Goal: Communication & Community: Answer question/provide support

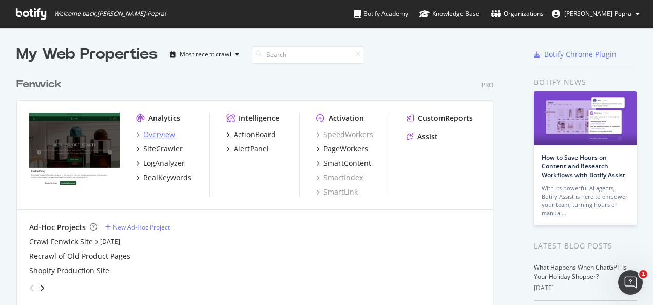
click at [149, 130] on div "Overview" at bounding box center [159, 134] width 32 height 10
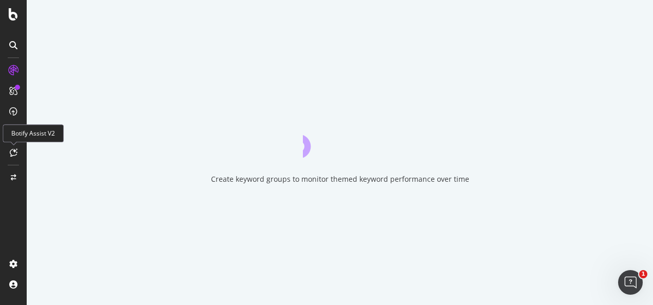
click at [15, 151] on icon at bounding box center [14, 152] width 8 height 8
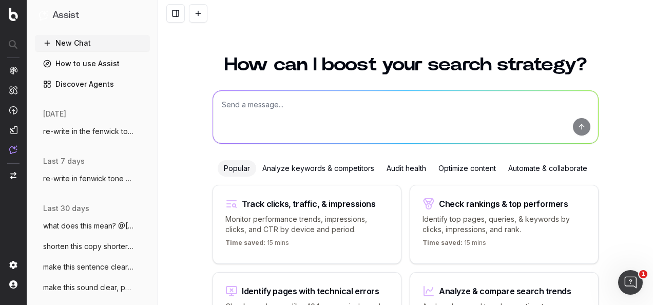
click at [283, 121] on textarea at bounding box center [405, 117] width 385 height 52
paste textarea "Re-write in the Fenwick tone of voice: COPY: Ready to start shopping and earnin…"
type textarea "Re-write in the Fenwick tone of voice: COPY: Ready to start shopping and earnin…"
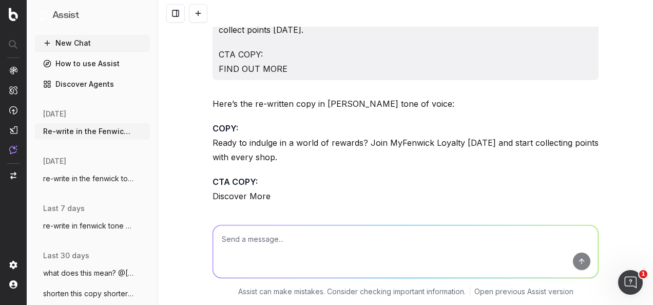
scroll to position [103, 0]
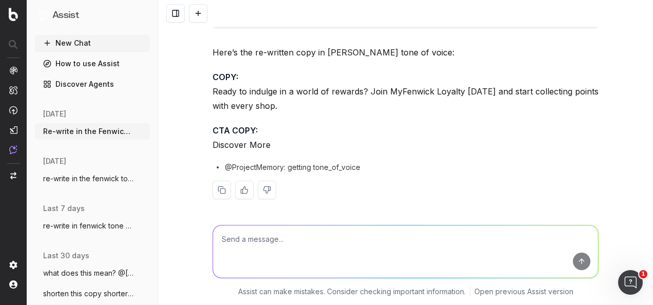
drag, startPoint x: 283, startPoint y: 110, endPoint x: 208, endPoint y: 85, distance: 79.1
click at [209, 85] on div "Re-write in the Fenwick tone of voice: COPY: Ready to start shopping and earnin…" at bounding box center [406, 70] width 395 height 292
copy p "Ready to indulge in a world of rewards? Join MyFenwick Loyalty [DATE] and start…"
drag, startPoint x: 272, startPoint y: 143, endPoint x: 203, endPoint y: 140, distance: 68.9
click at [203, 140] on div "Re-write in the Fenwick tone of voice: COPY: Ready to start shopping and earnin…" at bounding box center [405, 152] width 495 height 305
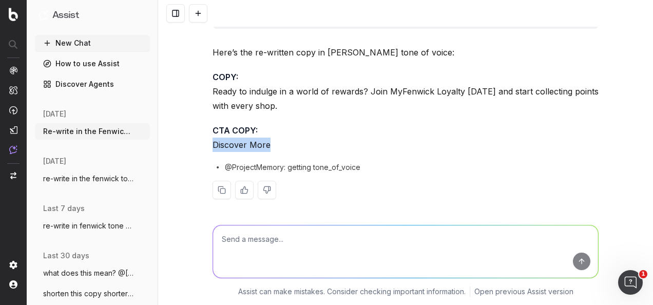
copy p "Discover More"
click at [349, 256] on textarea at bounding box center [405, 252] width 385 height 52
type textarea "W"
type textarea "R"
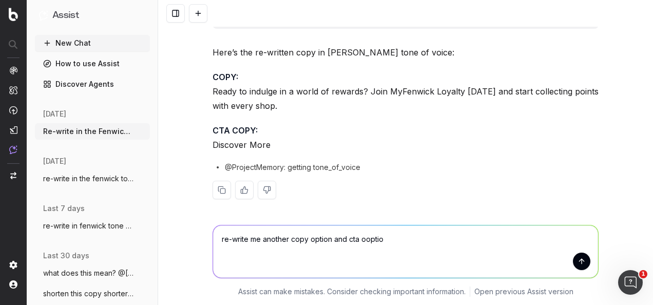
type textarea "re-write me another copy option and cta ooption"
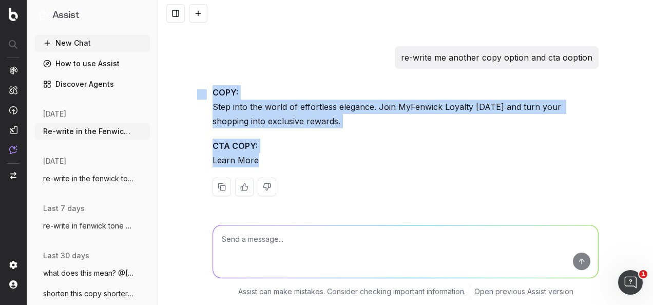
drag, startPoint x: 272, startPoint y: 154, endPoint x: 200, endPoint y: 96, distance: 92.8
copy div "COPY: Step into the world of effortless elegance. Join MyFenwick Loyalty [DATE]…"
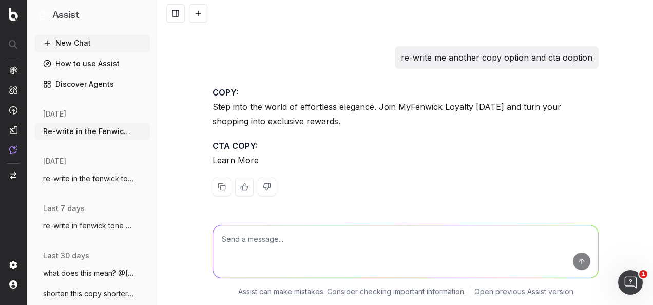
click at [366, 230] on textarea at bounding box center [405, 252] width 385 height 52
paste textarea "COPY: What’s more, you can get a free gift off Santa – that’s Christmas made ex…"
type textarea "Re-write in the Fenwick tone of voice:COPY: What’s more, you can get a free gif…"
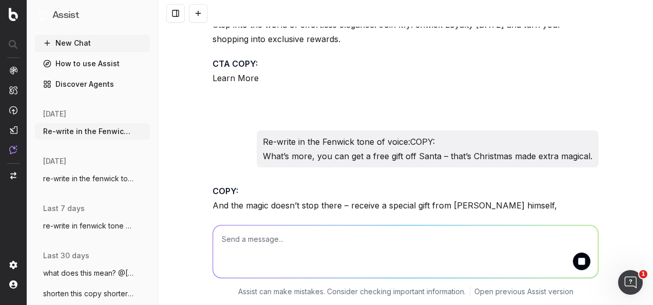
scroll to position [414, 0]
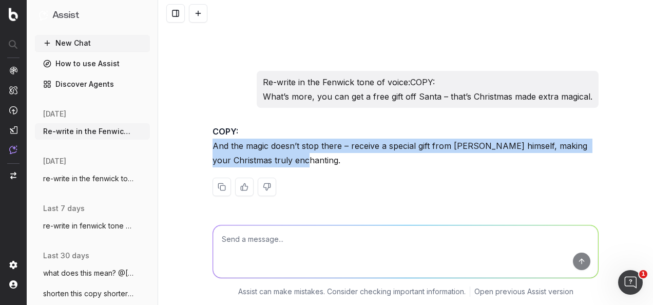
drag, startPoint x: 323, startPoint y: 165, endPoint x: 210, endPoint y: 145, distance: 114.9
click at [213, 145] on p "COPY: And the magic doesn’t stop there – receive a special gift from [PERSON_NA…" at bounding box center [406, 145] width 386 height 43
copy p "And the magic doesn’t stop there – receive a special gift from [PERSON_NAME] hi…"
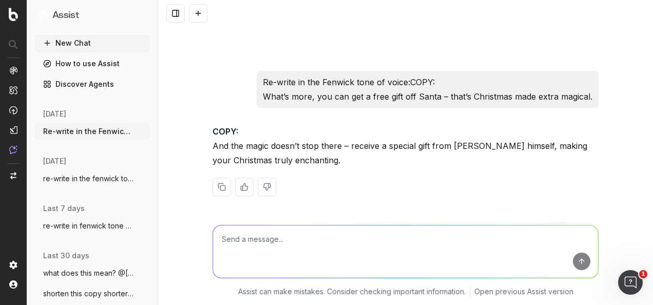
click at [264, 241] on textarea at bounding box center [405, 252] width 385 height 52
type textarea "s"
paste textarea "Main Copy: Get cosy under a blanket, sip on warming hot drinks, and indulge in …"
type textarea "is this clear? Main Copy: Get cosy under a blanket, sip on warming hot drinks, …"
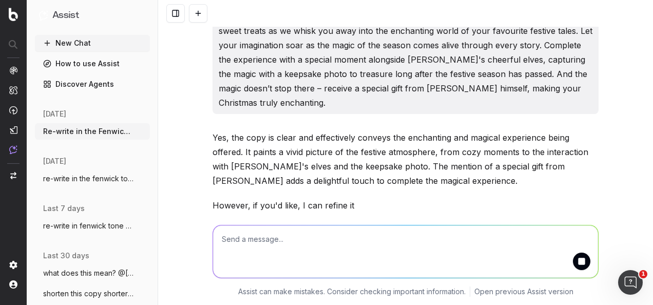
scroll to position [667, 0]
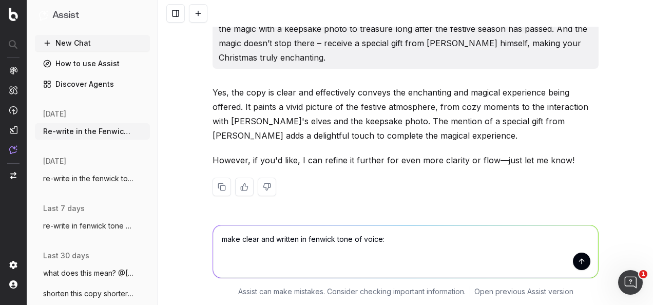
paste textarea "Main Copy: Get cosy under a blanket, sip on warming hot drinks, and indulge in …"
type textarea "make clear and written in fenwick tone of voice: Main Copy: Get cosy under a bl…"
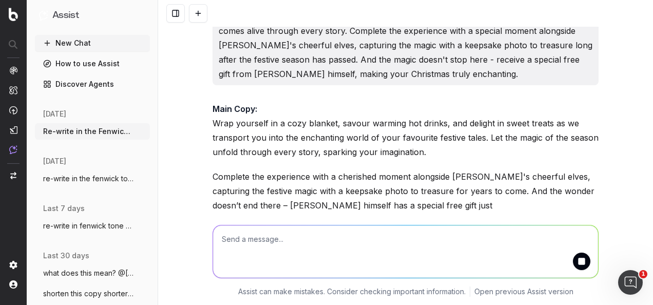
scroll to position [948, 0]
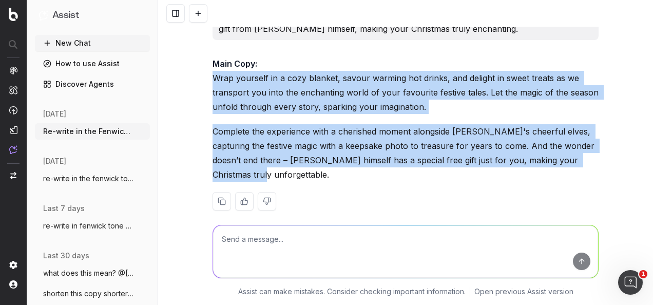
drag, startPoint x: 609, startPoint y: 161, endPoint x: 193, endPoint y: 81, distance: 423.7
click at [193, 81] on div "Re-write in the Fenwick tone of voice: COPY: Ready to start shopping and earnin…" at bounding box center [405, 152] width 495 height 305
copy div "Wrap yourself in a cozy blanket, savour warming hot drinks, and delight in swee…"
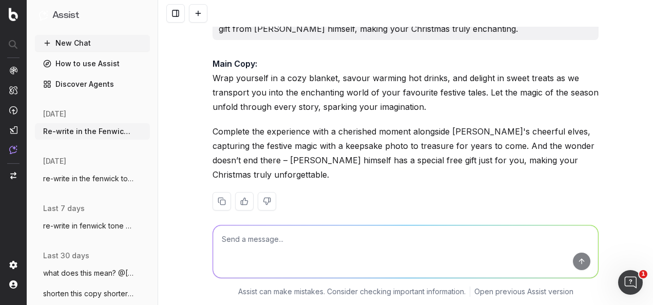
click at [315, 266] on textarea at bounding box center [405, 252] width 385 height 52
type textarea "R"
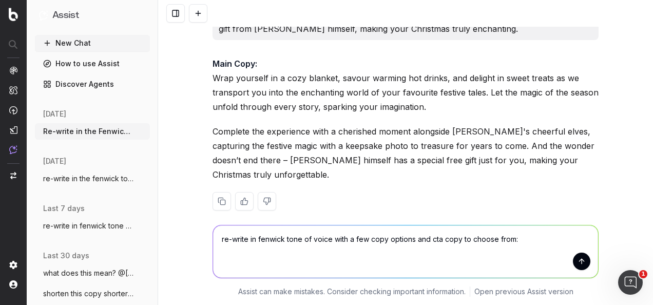
paste textarea "BODY COPY: Ready to get something rewarding? Start earning points [DATE]. CTA C…"
type textarea "re-write in fenwick tone of voice with a few copy options and cta copy to choos…"
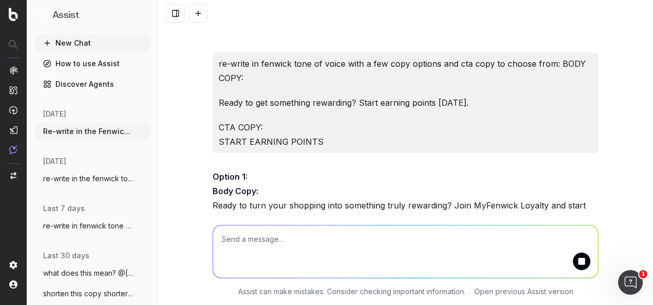
scroll to position [1195, 0]
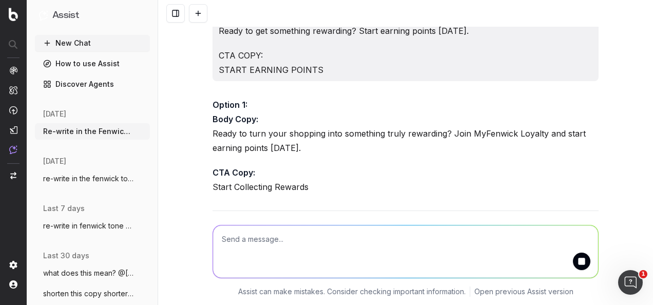
drag, startPoint x: 279, startPoint y: 157, endPoint x: 176, endPoint y: 71, distance: 134.6
click at [176, 71] on div "Re-write in the Fenwick tone of voice: COPY: Ready to start shopping and earnin…" at bounding box center [405, 152] width 495 height 305
copy div "Option 1: Body Copy: Ready to turn your shopping into something truly rewarding…"
click at [309, 262] on textarea at bounding box center [405, 252] width 385 height 52
paste textarea "Body Copy: CTA Copy Options: Start Collecting Points Find Out More"
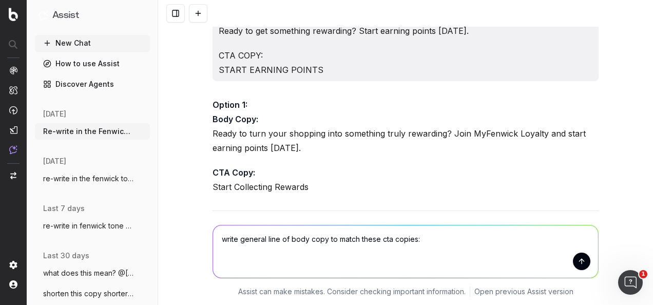
type textarea "write general line of body copy to match these cta copies: Body Copy: CTA Copy …"
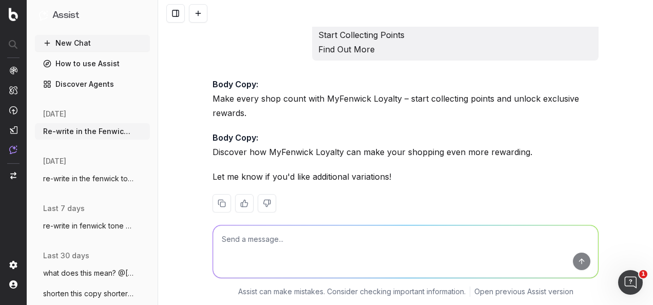
scroll to position [1736, 0]
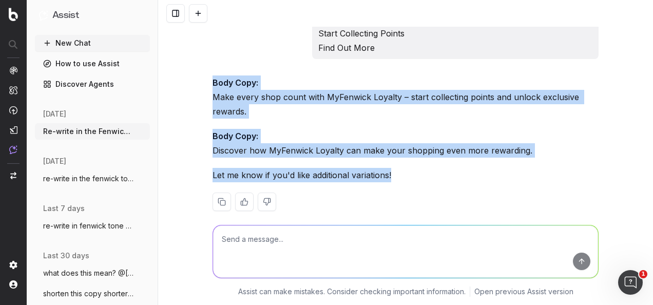
drag, startPoint x: 351, startPoint y: 144, endPoint x: 203, endPoint y: 66, distance: 167.3
click at [203, 66] on div "Re-write in the Fenwick tone of voice: COPY: Ready to start shopping and earnin…" at bounding box center [405, 152] width 495 height 305
copy div "Body Copy: Make every shop count with MyFenwick Loyalty – start collecting poin…"
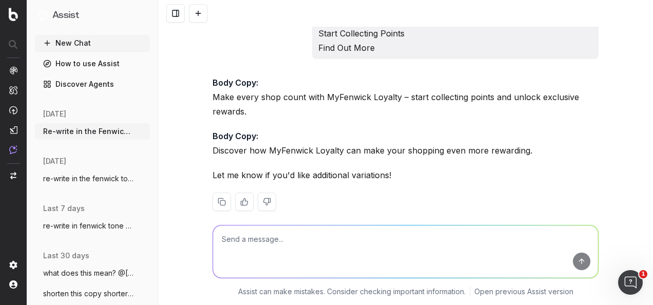
click at [281, 267] on textarea at bounding box center [405, 252] width 385 height 52
paste textarea "BODY COPY OPTIONS: Kickstart your earnings, your rewards are only a few steps a…"
type textarea "re-write in the fenwick tone of voice: BODY COPY OPTIONS: Kickstart your earnin…"
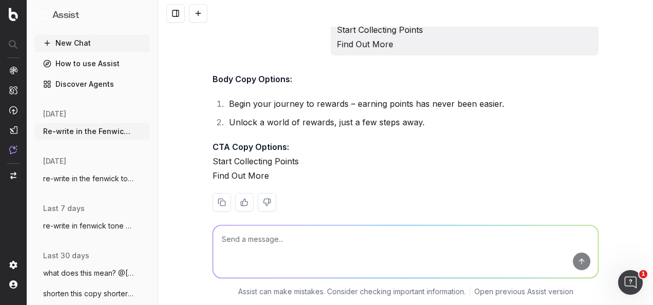
scroll to position [1999, 0]
drag, startPoint x: 277, startPoint y: 166, endPoint x: 198, endPoint y: 63, distance: 130.8
copy div "Body Copy Options: Begin your journey to rewards – earning points has never bee…"
click at [312, 262] on textarea at bounding box center [405, 252] width 385 height 52
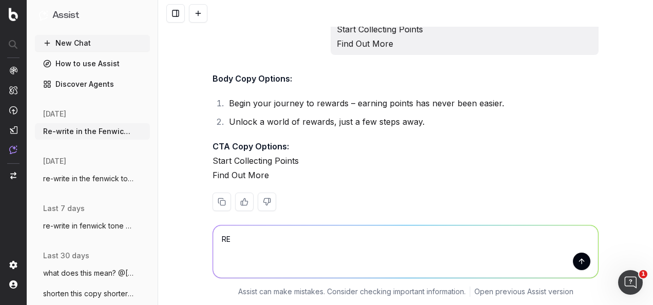
type textarea "R"
type textarea "r"
drag, startPoint x: 234, startPoint y: 240, endPoint x: 366, endPoint y: 239, distance: 132.0
click at [366, 239] on textarea "write another copy version of" at bounding box center [405, 252] width 385 height 52
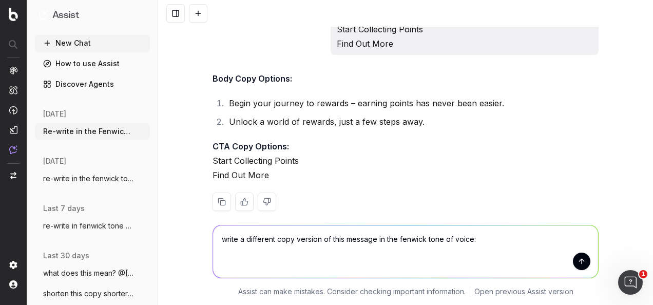
paste textarea "Body Copy Options: Begin your journey to rewards – collecting points has never …"
type textarea "write a different copy version of this message in the fenwick tone of voice: Bo…"
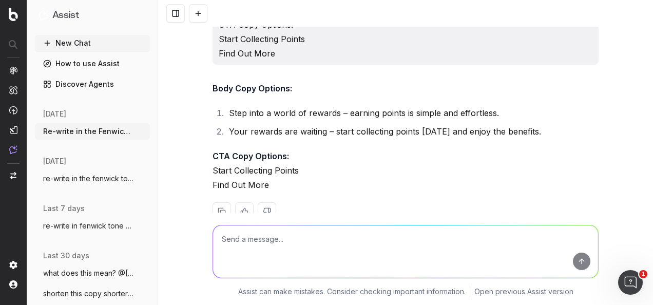
scroll to position [2276, 0]
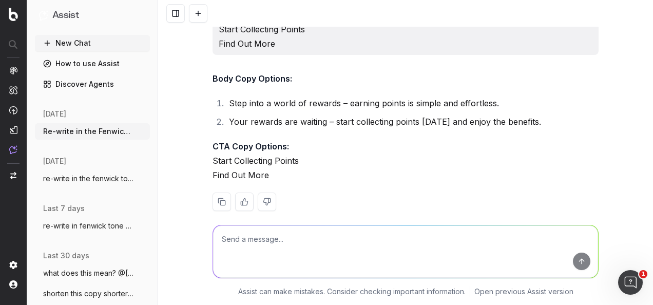
drag, startPoint x: 273, startPoint y: 162, endPoint x: 205, endPoint y: 65, distance: 118.8
copy div "Body Copy Options: Step into a world of rewards – earning points is simple and …"
click at [332, 247] on textarea at bounding box center [405, 252] width 385 height 52
paste textarea "Title: [PERSON_NAME] Pop Up Event"
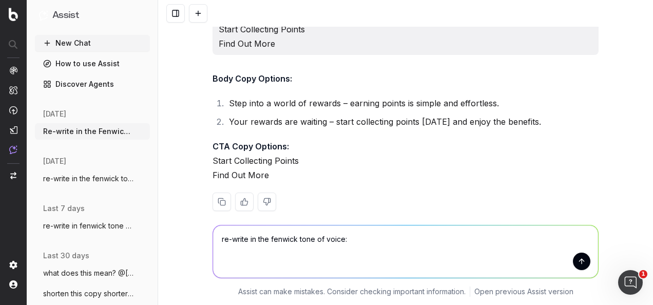
type textarea "re-write in the fenwick tone of voice: Title: [PERSON_NAME] Pop Up Event"
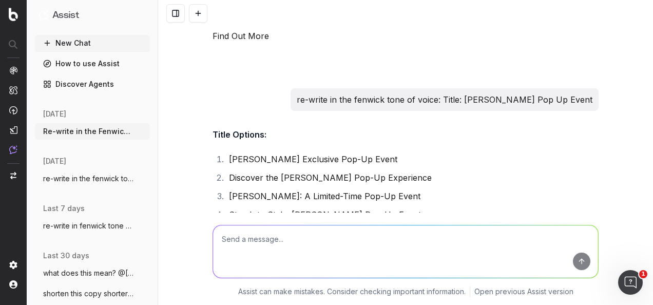
scroll to position [2447, 0]
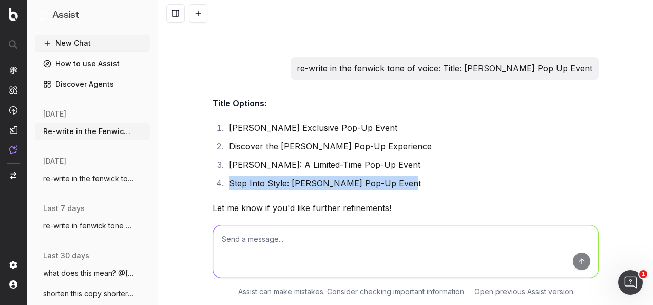
drag, startPoint x: 399, startPoint y: 171, endPoint x: 224, endPoint y: 167, distance: 174.2
click at [226, 176] on li "Step Into Style: [PERSON_NAME] Pop-Up Event" at bounding box center [412, 183] width 373 height 14
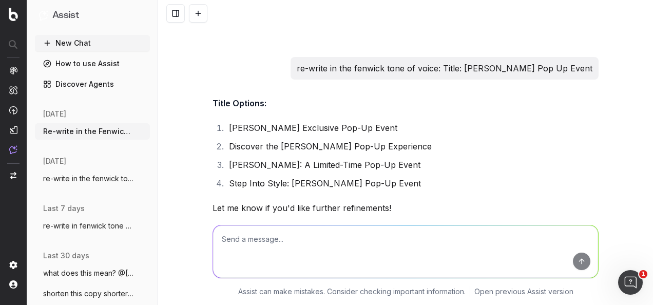
click at [370, 263] on textarea at bounding box center [405, 252] width 385 height 52
type textarea "write widget copy to match title option 4"
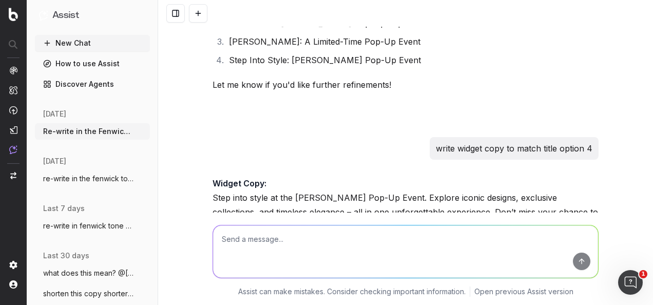
scroll to position [2621, 0]
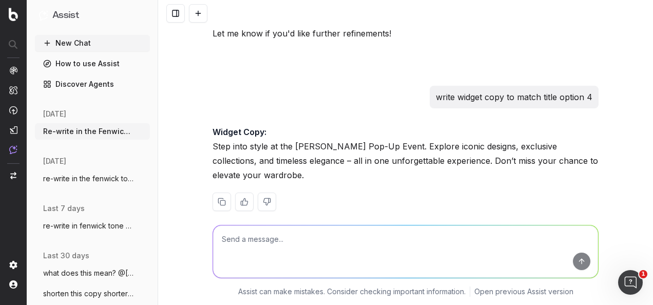
drag, startPoint x: 257, startPoint y: 155, endPoint x: 205, endPoint y: 133, distance: 56.4
click at [351, 234] on textarea at bounding box center [405, 252] width 385 height 52
paste textarea "Step into style at the [PERSON_NAME] Pop-Up Event. Explore iconic designs, excl…"
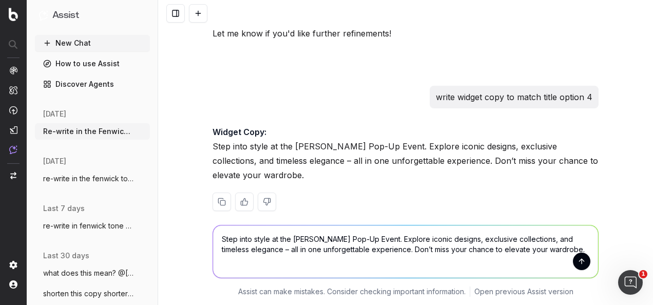
click at [555, 253] on textarea "Step into style at the [PERSON_NAME] Pop-Up Event. Explore iconic designs, excl…" at bounding box center [405, 252] width 385 height 52
paste textarea "The first 30 customers to shop the brand will recieve a fragrance gift with pur…"
type textarea "Step into style at the [PERSON_NAME] Pop-Up Event. Explore iconic designs, excl…"
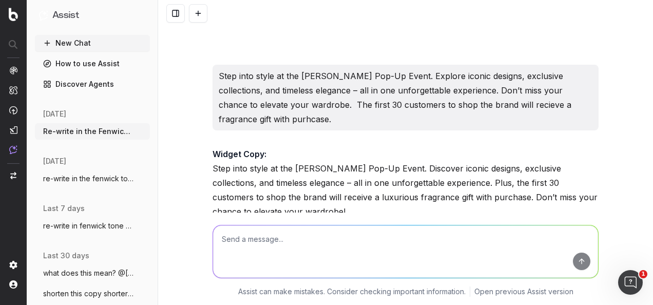
scroll to position [2821, 0]
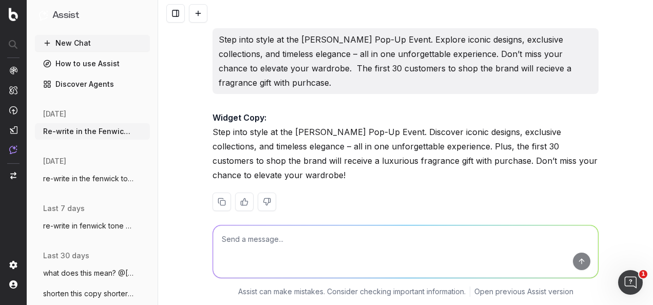
drag, startPoint x: 295, startPoint y: 163, endPoint x: 198, endPoint y: 116, distance: 107.5
click at [198, 116] on div "Re-write in the Fenwick tone of voice: COPY: Ready to start shopping and earnin…" at bounding box center [405, 152] width 495 height 305
click at [324, 264] on textarea at bounding box center [405, 252] width 385 height 52
paste textarea "Step into style at the [PERSON_NAME] Pop-Up Event. Discover iconic designs, exc…"
type textarea "shorten copy and re-write in the Fenwick tone of voice: Step into style at the …"
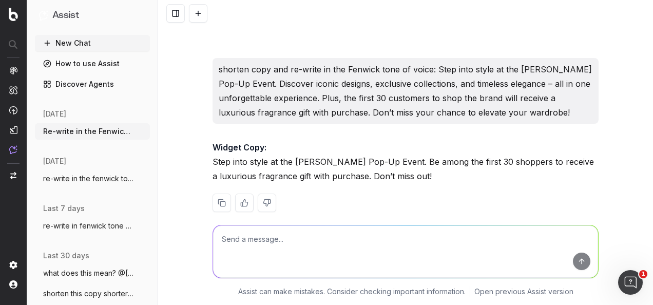
scroll to position [2991, 0]
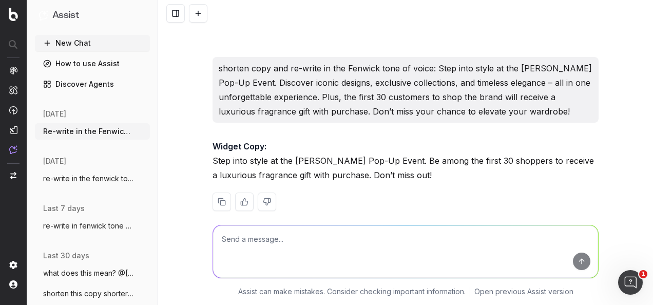
drag, startPoint x: 408, startPoint y: 162, endPoint x: 210, endPoint y: 133, distance: 200.4
click at [213, 139] on p "Widget Copy: Step into style at the [PERSON_NAME] Pop-Up Event. Be among the fi…" at bounding box center [406, 160] width 386 height 43
click at [291, 242] on textarea at bounding box center [405, 252] width 385 height 52
paste textarea "Widget Copy: Step into style at the [PERSON_NAME] Pop-Up Event. Be among the fi…"
type textarea "re-write in the fenwick tone of voice: Widget Copy: Step into style at the [PER…"
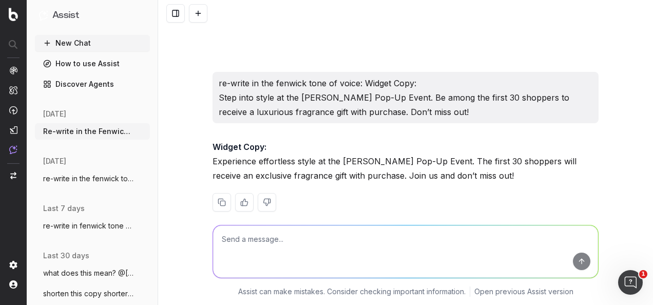
scroll to position [3147, 0]
drag, startPoint x: 452, startPoint y: 161, endPoint x: 205, endPoint y: 139, distance: 248.0
